Goal: Transaction & Acquisition: Purchase product/service

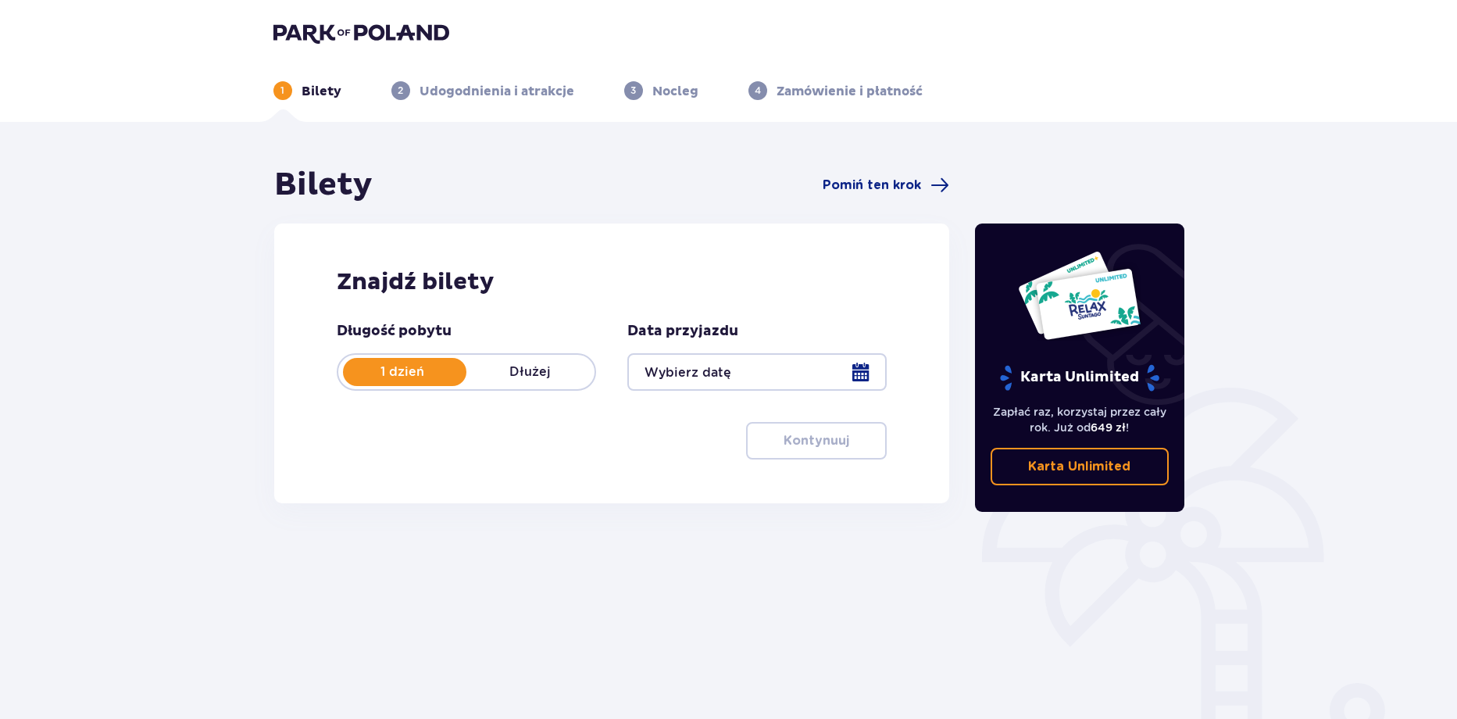
click at [681, 377] on div at bounding box center [756, 372] width 259 height 38
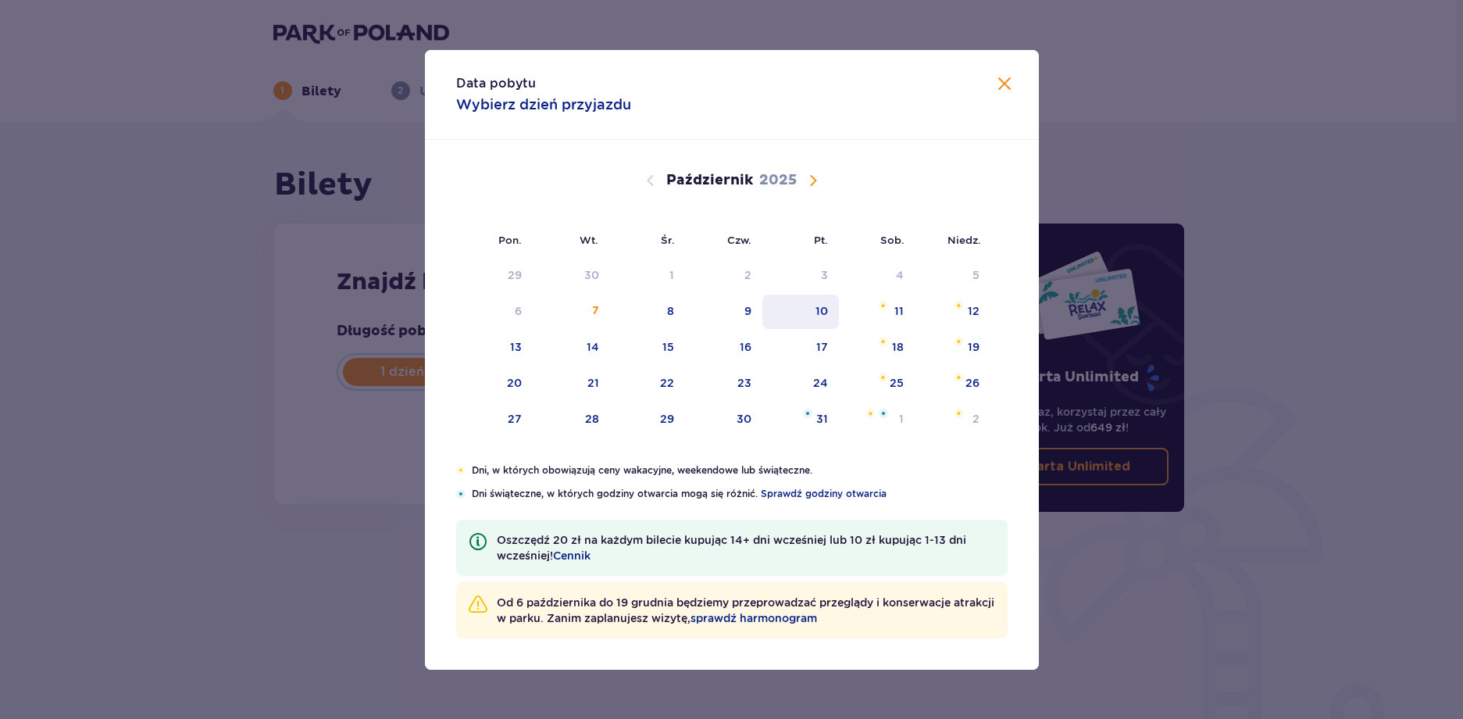
click at [809, 317] on div "10" at bounding box center [801, 312] width 77 height 34
type input "10.10.25"
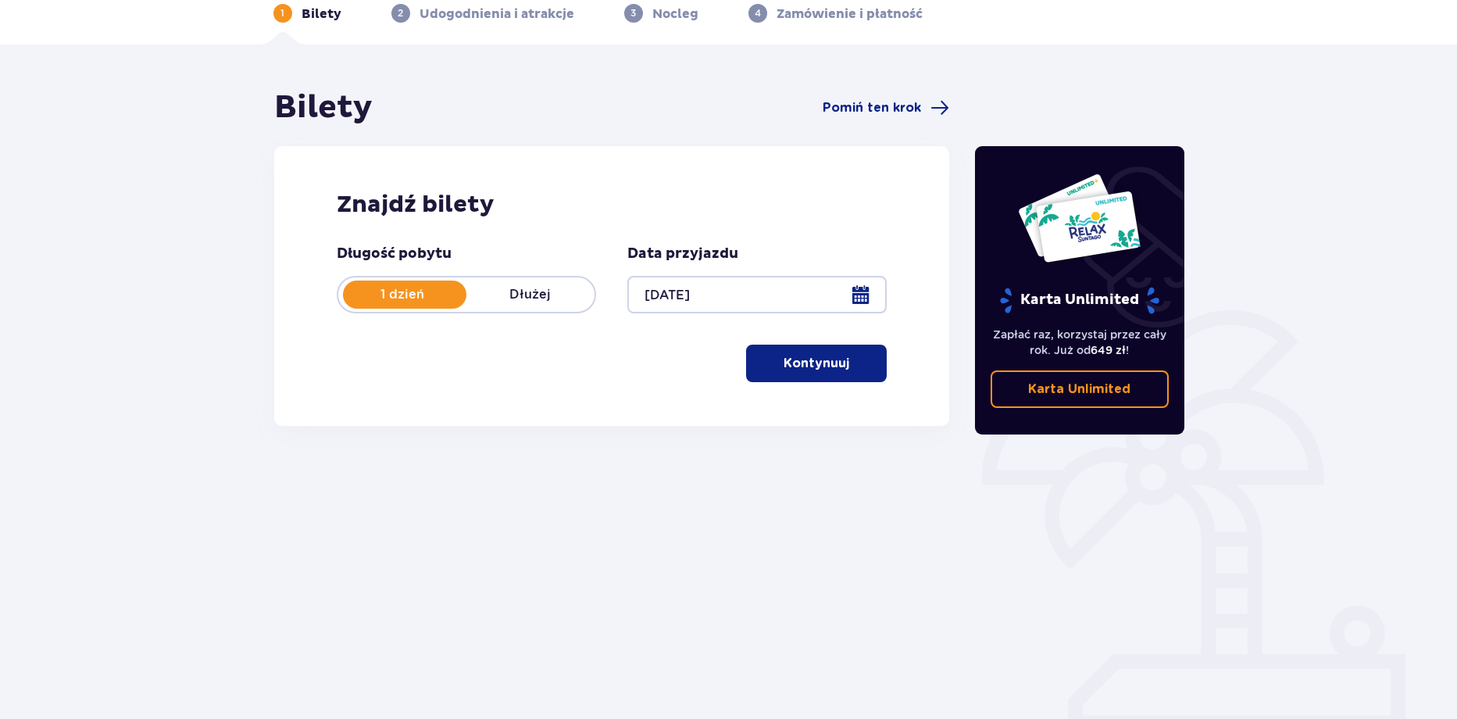
click at [802, 356] on p "Kontynuuj" at bounding box center [817, 363] width 66 height 17
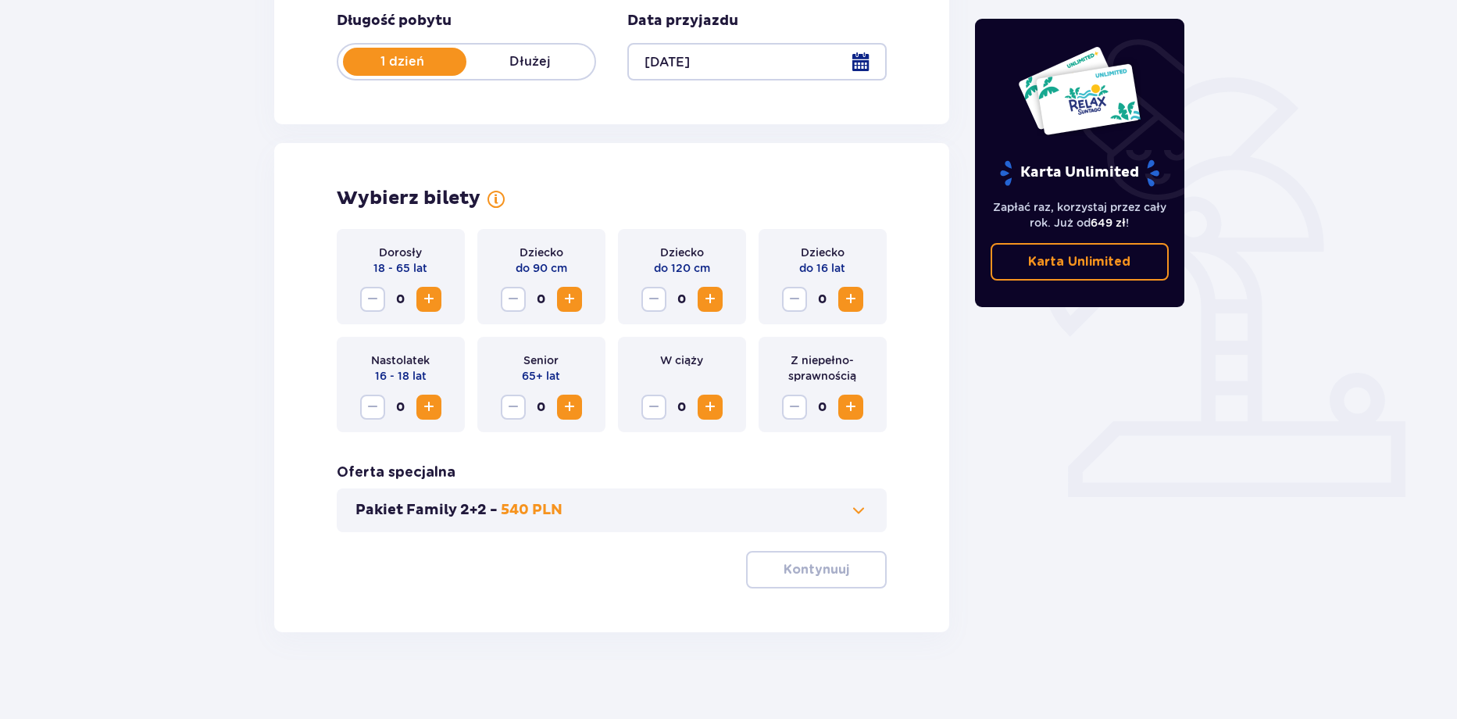
scroll to position [317, 0]
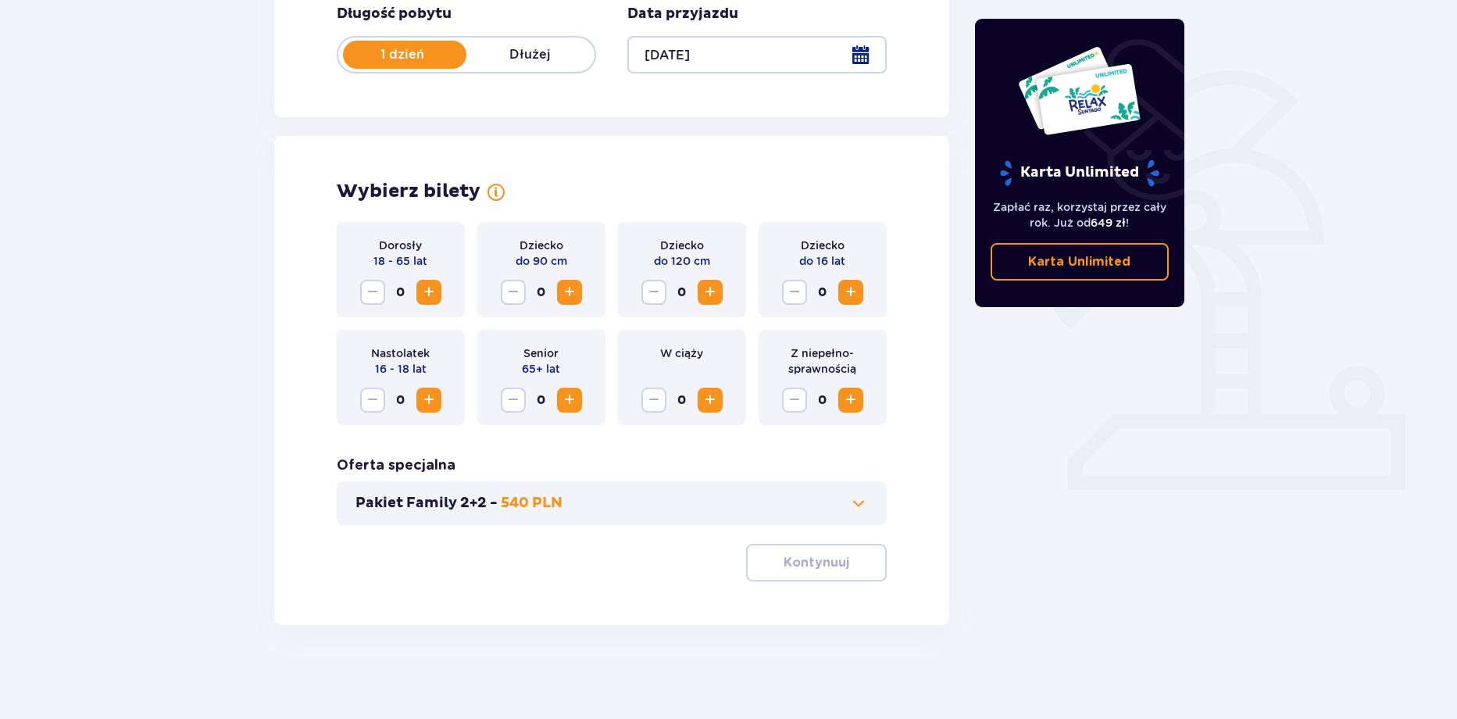
click at [424, 294] on span "Zwiększ" at bounding box center [429, 292] width 19 height 19
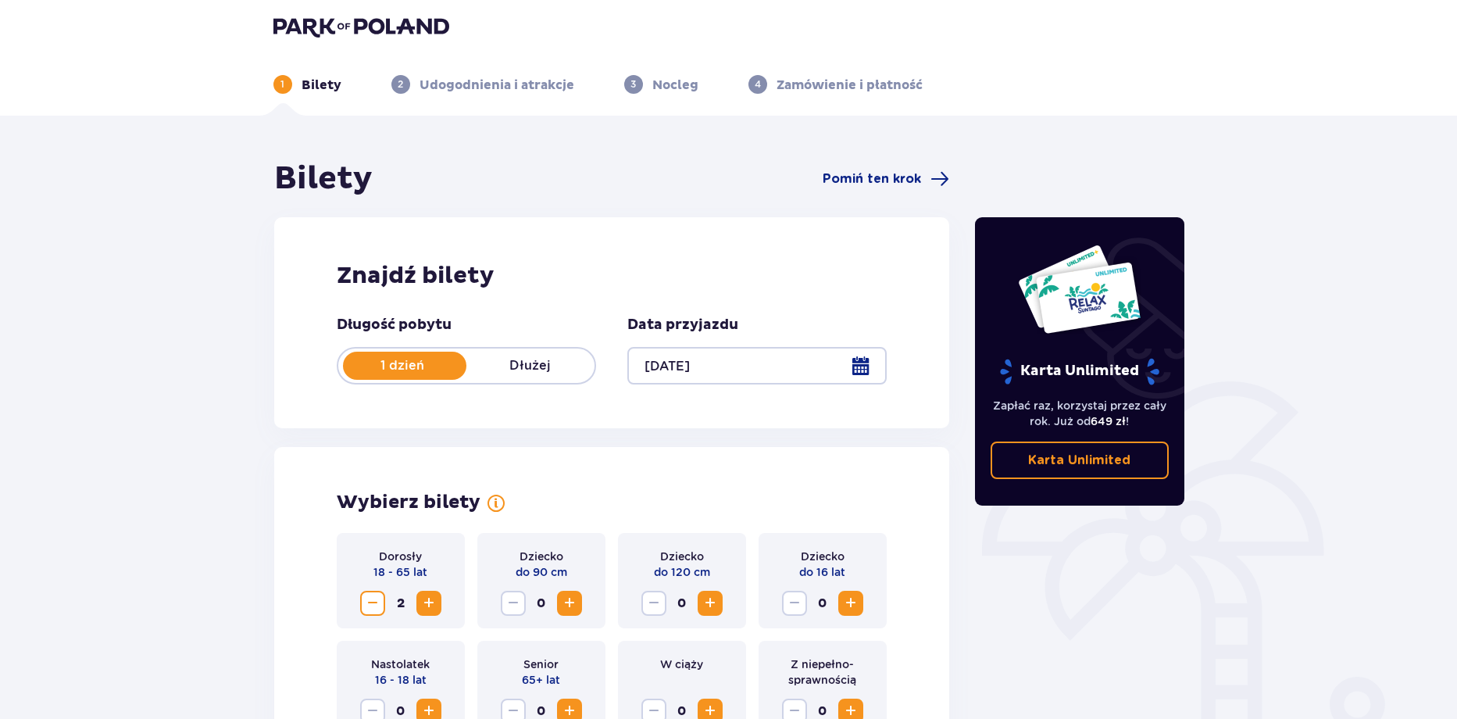
scroll to position [0, 0]
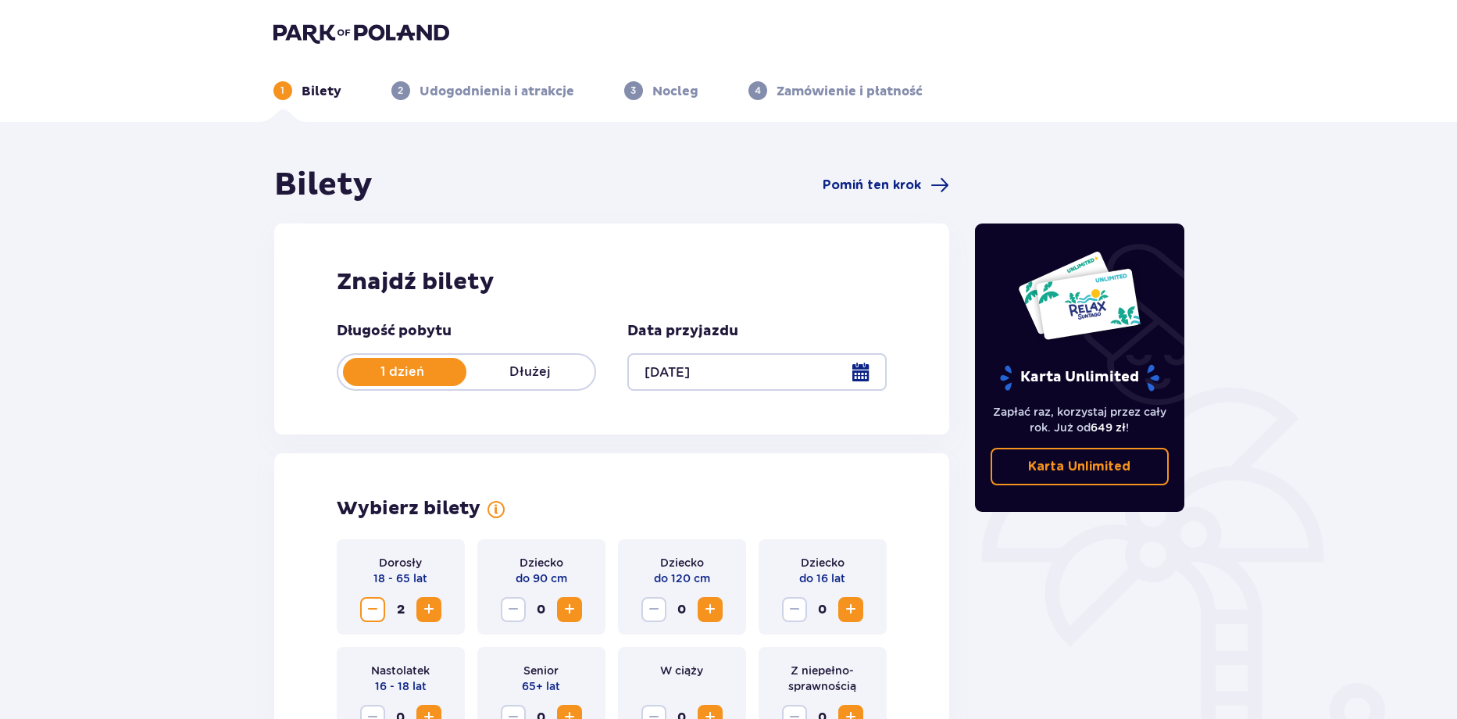
click at [349, 29] on img at bounding box center [361, 33] width 176 height 22
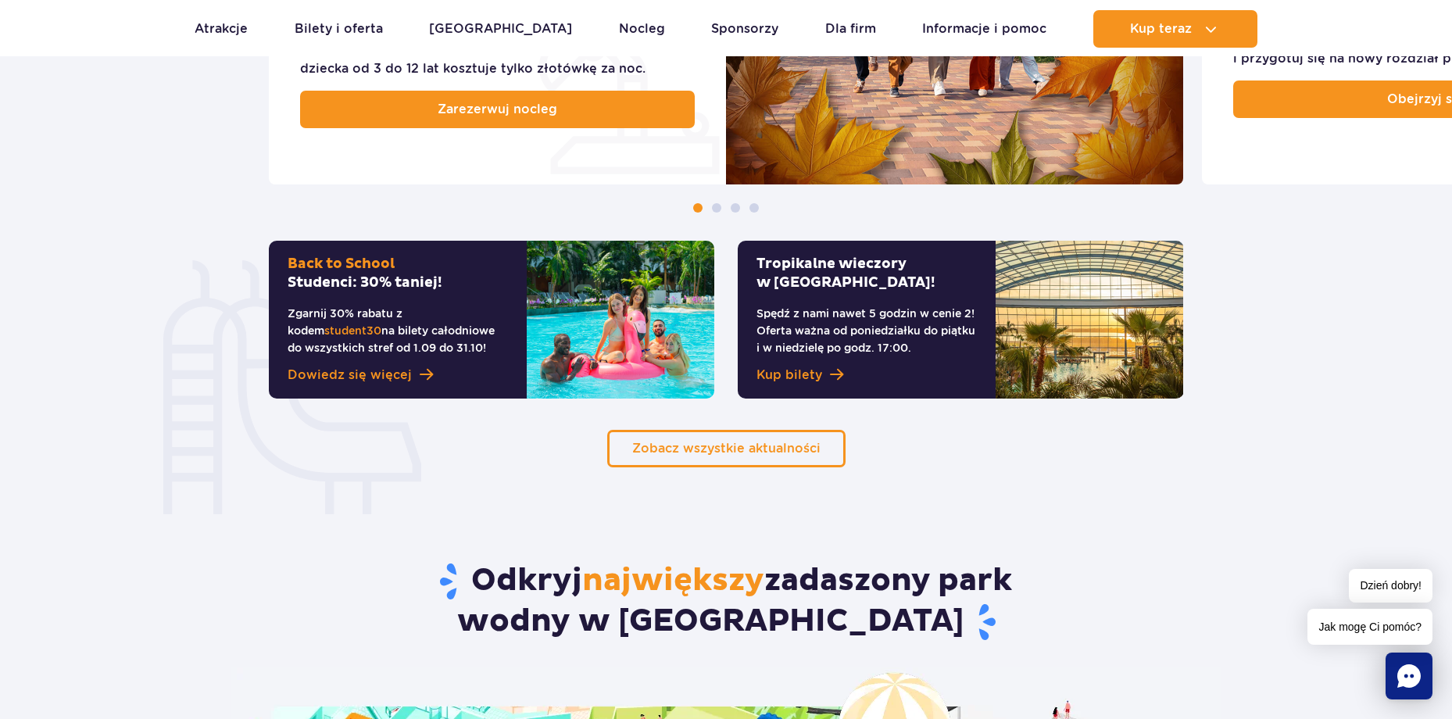
scroll to position [754, 0]
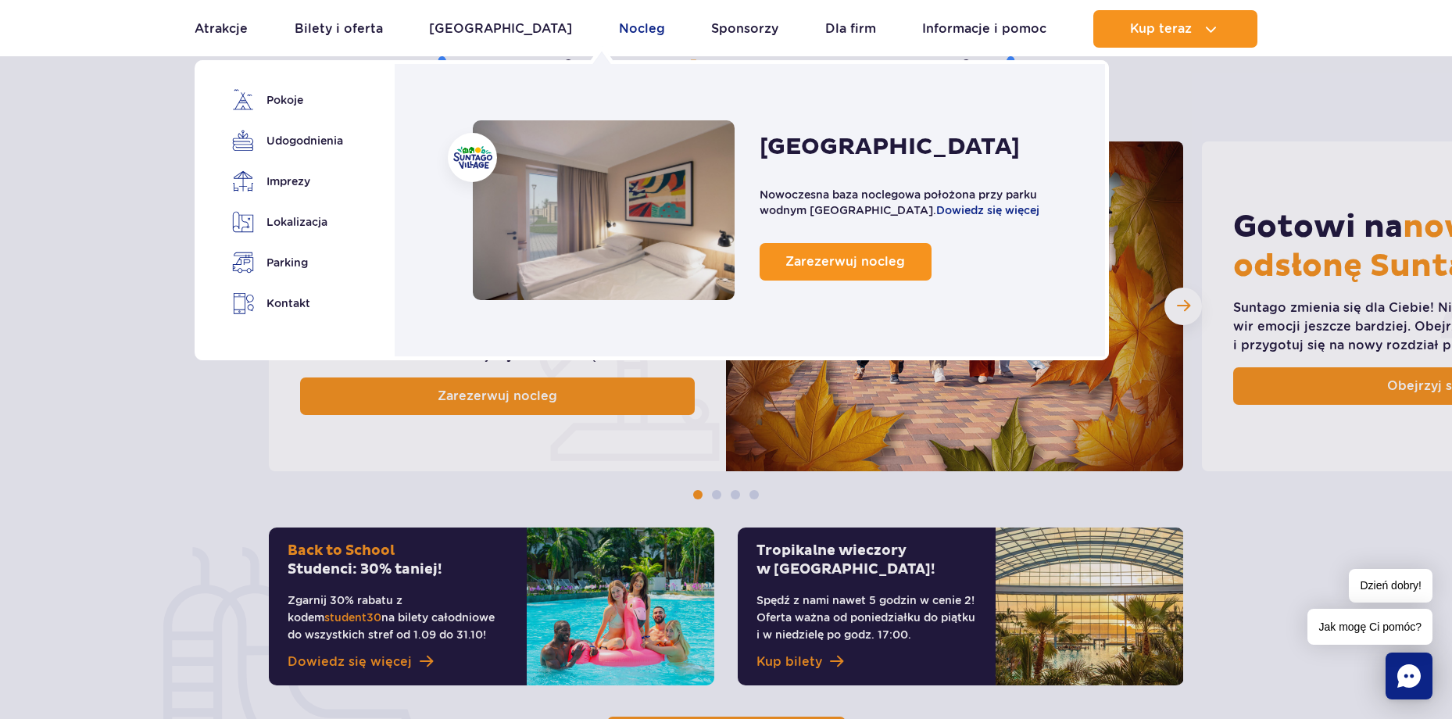
click at [619, 30] on link "Nocleg" at bounding box center [642, 29] width 46 height 38
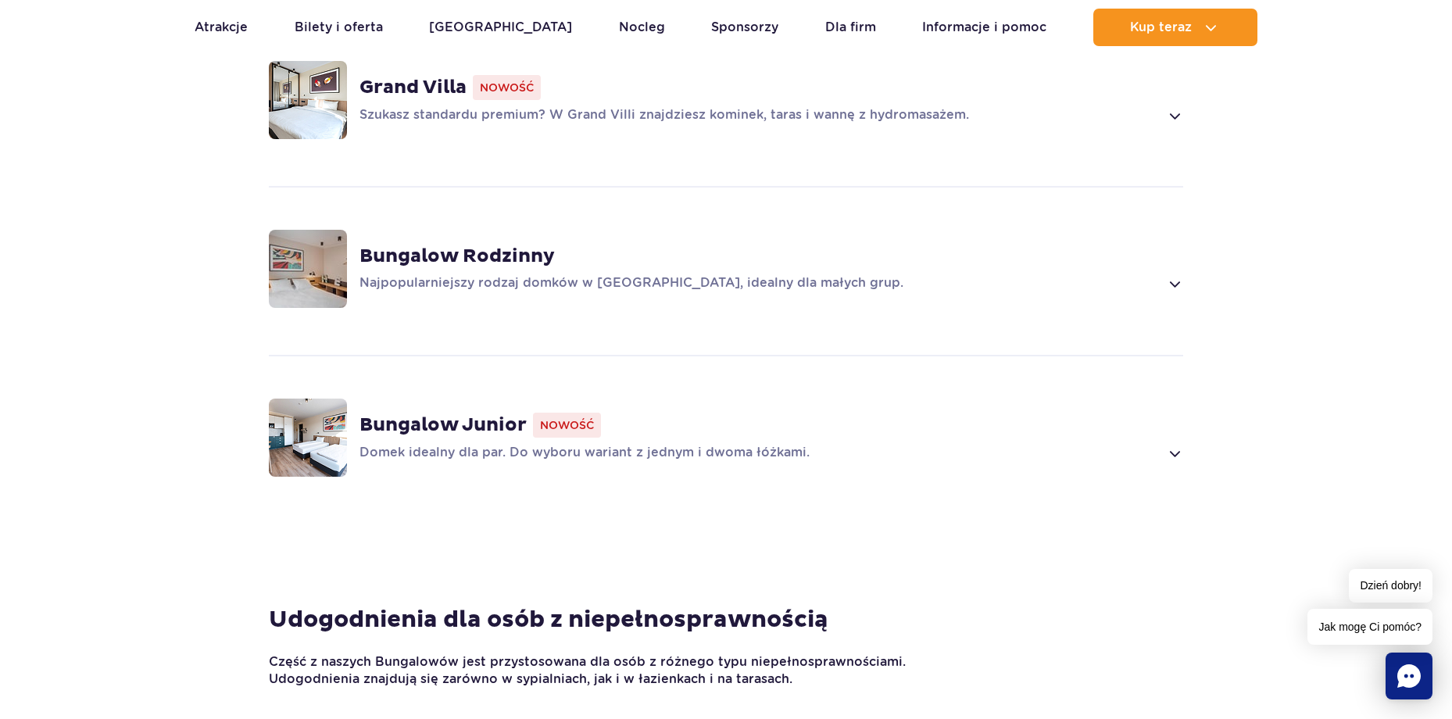
scroll to position [1328, 0]
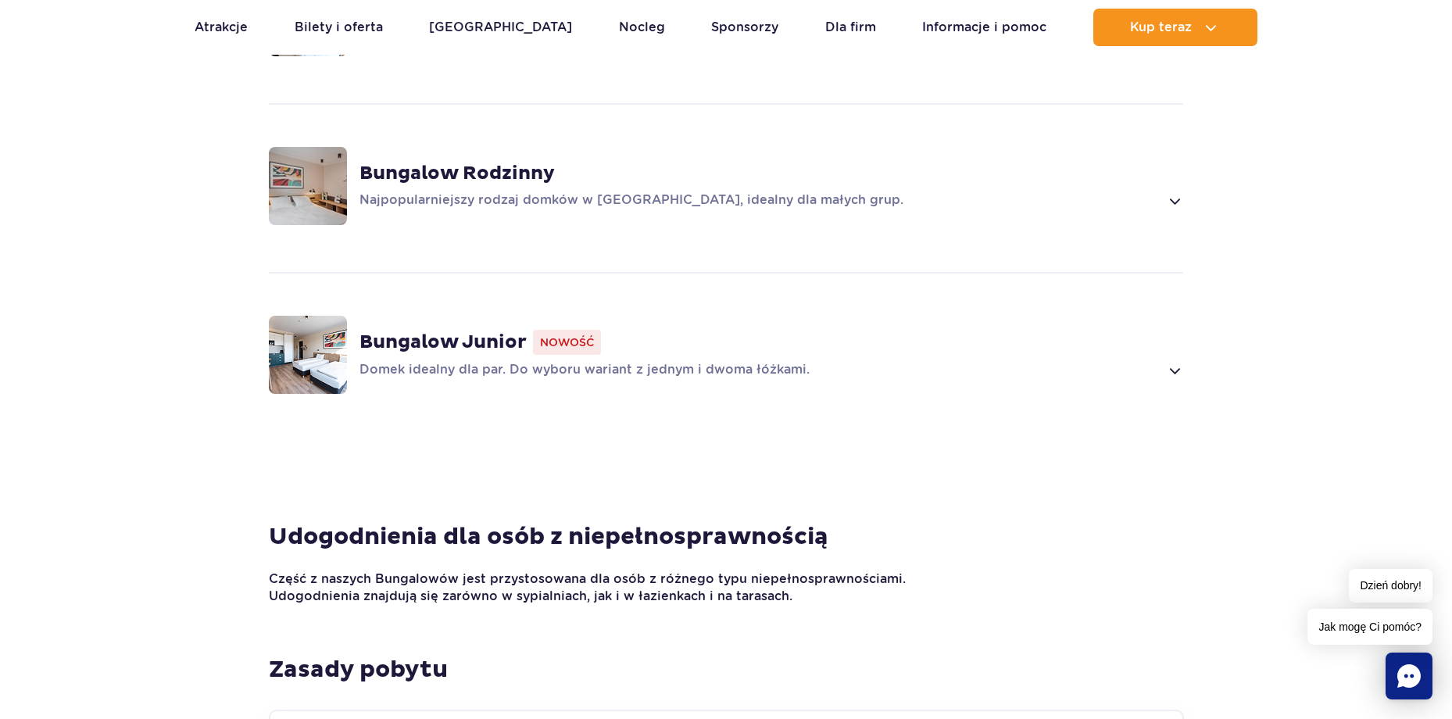
click at [141, 113] on section "Wybierz bungalow dla siebie Grand Villa Nowość Szukasz standardu premium? W Gra…" at bounding box center [726, 160] width 1452 height 724
